Goal: Task Accomplishment & Management: Manage account settings

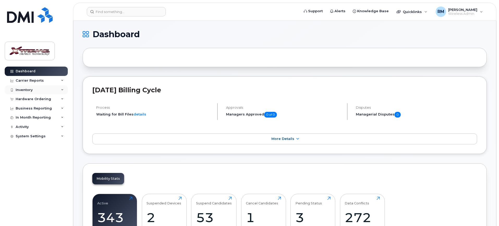
click at [20, 90] on div "Inventory" at bounding box center [24, 90] width 17 height 4
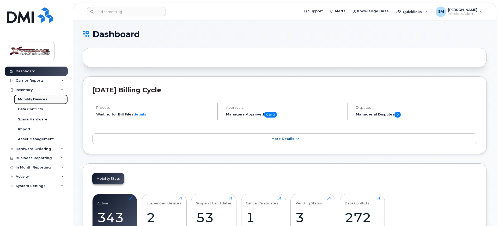
click at [27, 97] on div "Mobility Devices" at bounding box center [32, 99] width 29 height 5
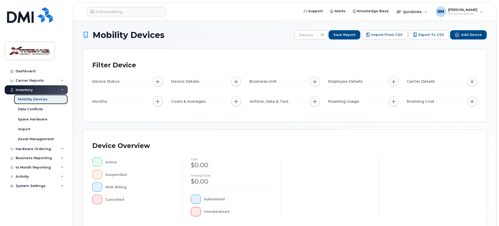
scroll to position [130, 0]
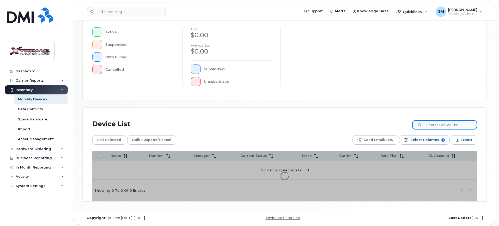
click at [455, 124] on input at bounding box center [444, 124] width 65 height 9
type input "6074"
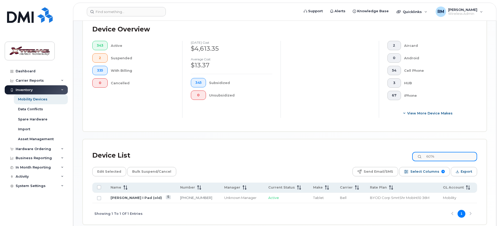
scroll to position [139, 0]
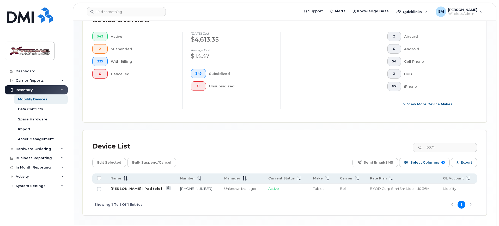
click at [128, 187] on link "[PERSON_NAME] I Pad (old)" at bounding box center [135, 189] width 51 height 4
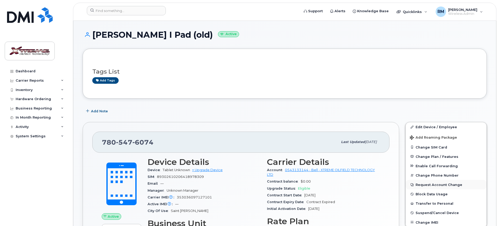
scroll to position [65, 0]
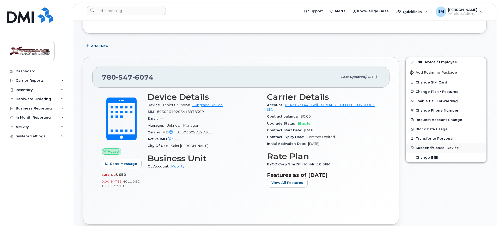
click at [433, 147] on span "Suspend/Cancel Device" at bounding box center [436, 148] width 43 height 4
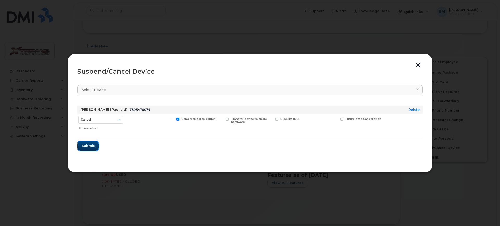
click at [88, 146] on span "Submit" at bounding box center [88, 146] width 13 height 5
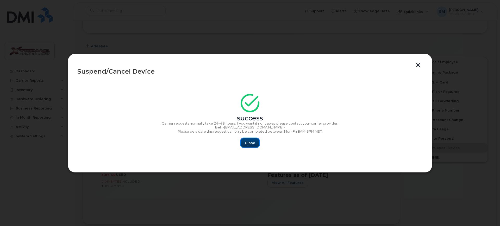
click at [254, 145] on span "Close" at bounding box center [250, 143] width 10 height 5
